Goal: Navigation & Orientation: Find specific page/section

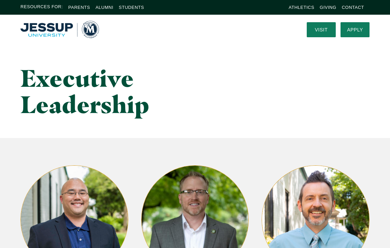
click at [56, 27] on img "Home" at bounding box center [59, 29] width 79 height 17
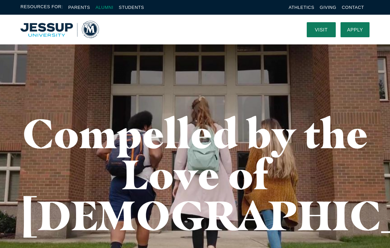
click at [107, 9] on link "Alumni" at bounding box center [105, 7] width 18 height 5
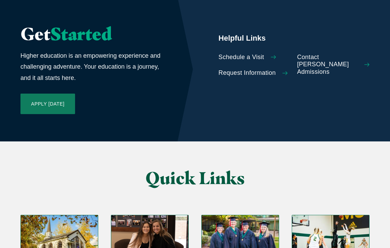
scroll to position [1652, 0]
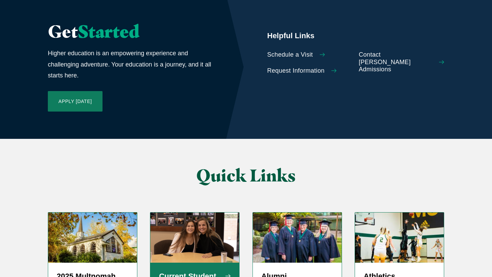
scroll to position [1658, 0]
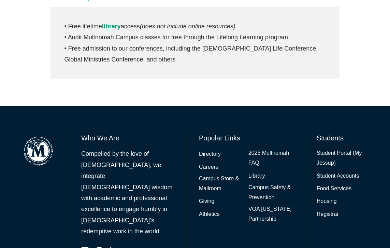
scroll to position [415, 0]
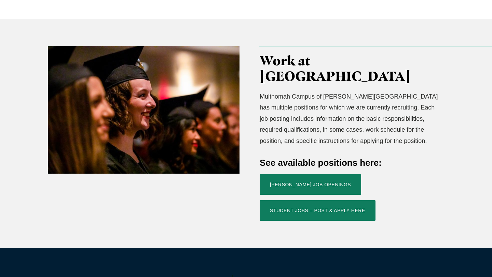
scroll to position [189, 0]
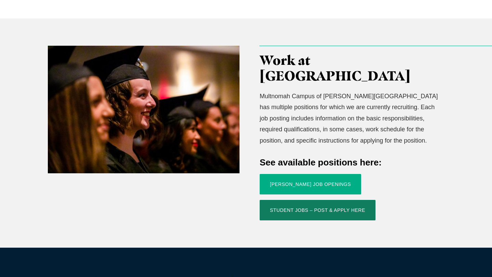
click at [290, 174] on link "[PERSON_NAME] Job Openings" at bounding box center [310, 184] width 101 height 20
